Goal: Transaction & Acquisition: Download file/media

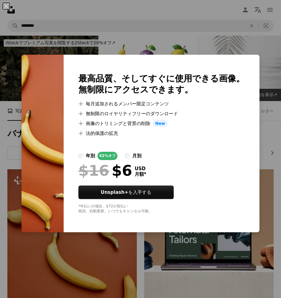
scroll to position [184, 0]
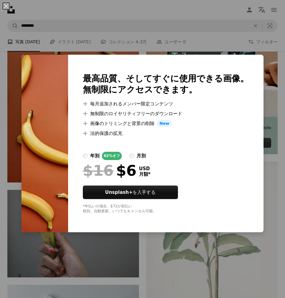
click at [246, 40] on div "An X shape 最高品質、そしてすぐに使用できる画像。 無制限にアクセスできます。 A plus sign 毎月追加されるメンバー限定コンテンツ A p…" at bounding box center [142, 149] width 285 height 298
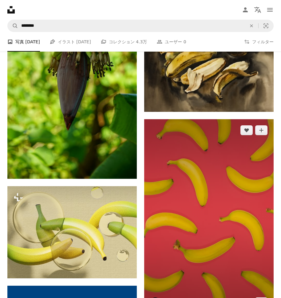
scroll to position [676, 0]
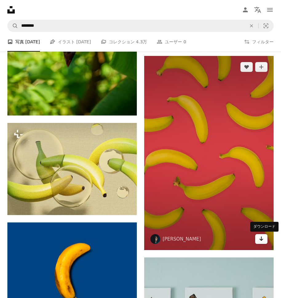
click at [263, 238] on icon "Arrow pointing down" at bounding box center [261, 238] width 5 height 7
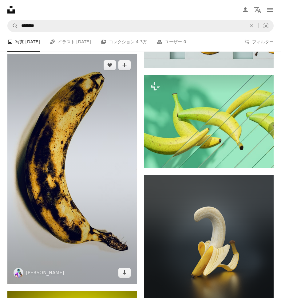
scroll to position [983, 0]
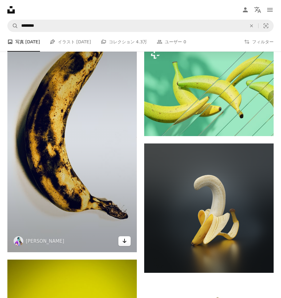
click at [122, 245] on link "Arrow pointing down" at bounding box center [124, 241] width 12 height 10
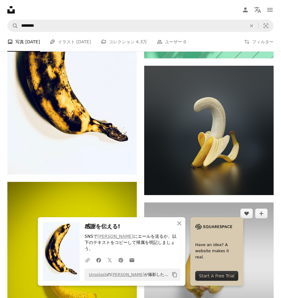
scroll to position [1137, 0]
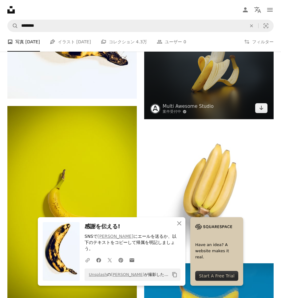
click at [231, 81] on img at bounding box center [208, 54] width 129 height 129
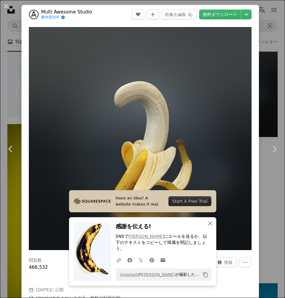
click at [261, 71] on div "An X shape Chevron left Chevron right Multi Awesome Studio 案件受付中 A checkmark in…" at bounding box center [142, 149] width 285 height 298
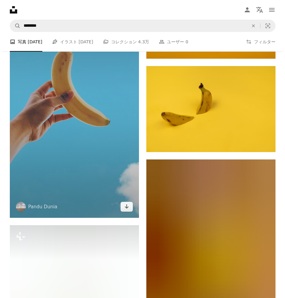
scroll to position [2335, 0]
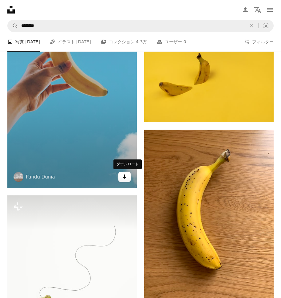
click at [120, 178] on link "Arrow pointing down" at bounding box center [124, 177] width 12 height 10
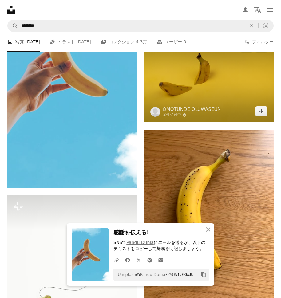
click at [250, 73] on img at bounding box center [208, 79] width 129 height 86
